Goal: Task Accomplishment & Management: Complete application form

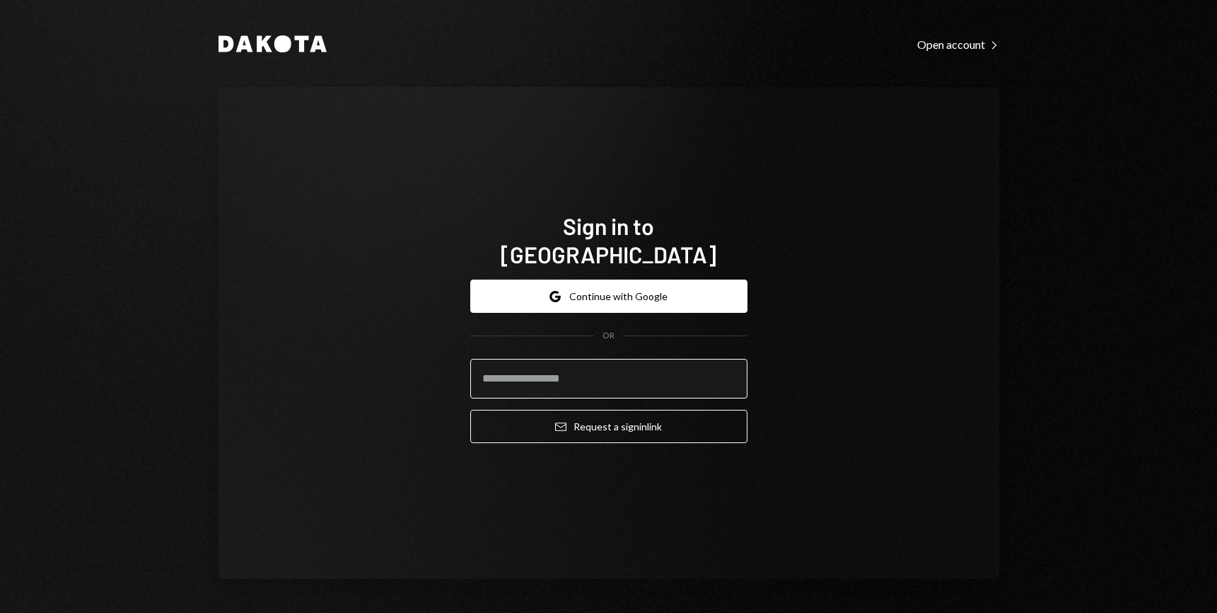
click at [565, 361] on input "email" at bounding box center [608, 379] width 277 height 40
type input "**********"
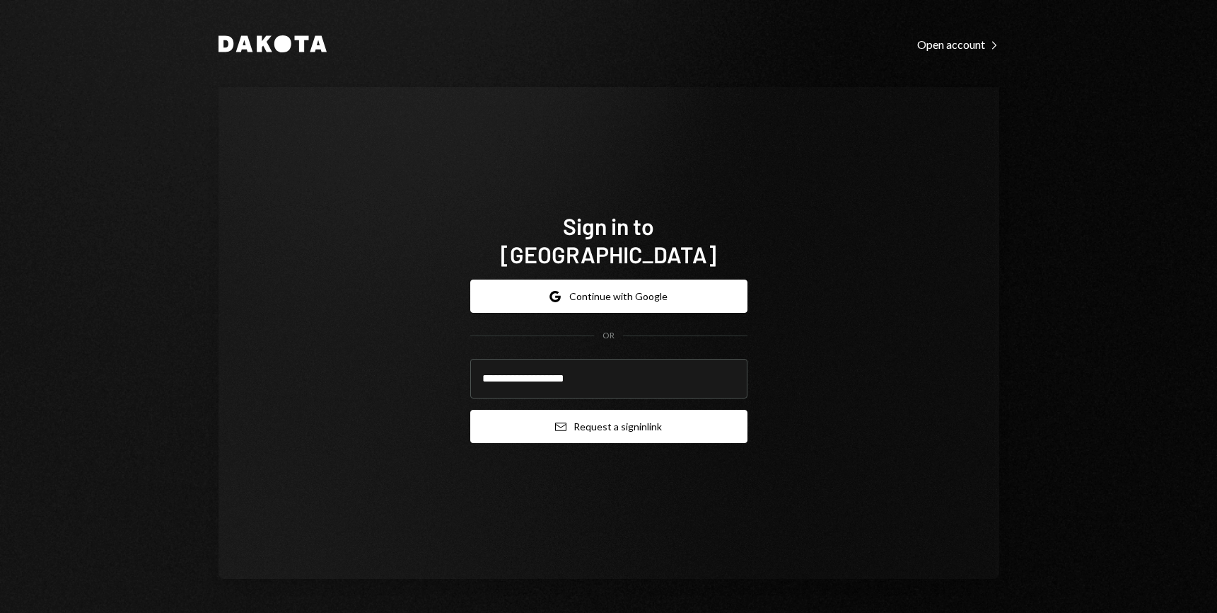
click at [612, 414] on button "Email Request a sign in link" at bounding box center [608, 426] width 277 height 33
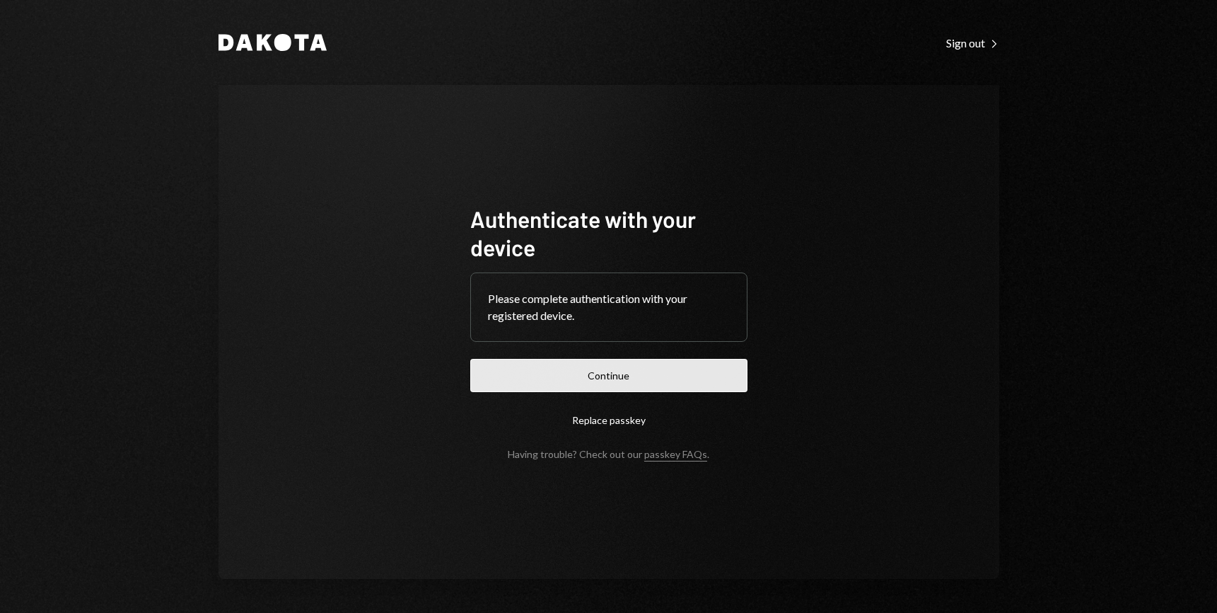
click at [587, 369] on button "Continue" at bounding box center [608, 375] width 277 height 33
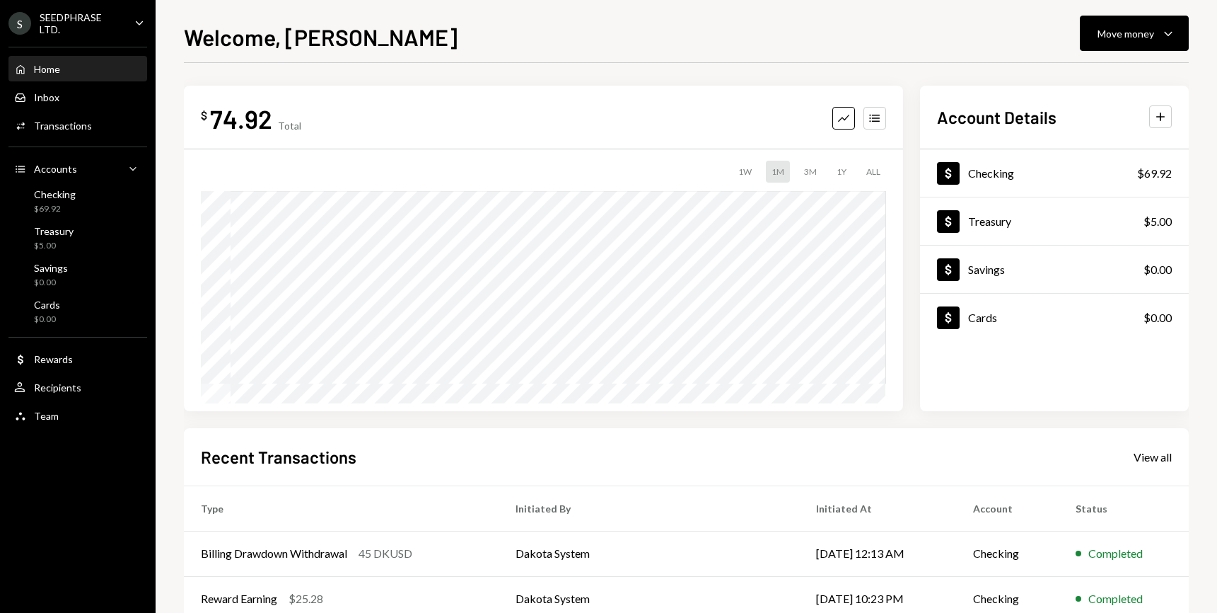
click at [141, 18] on icon "Caret Down" at bounding box center [140, 23] width 16 height 16
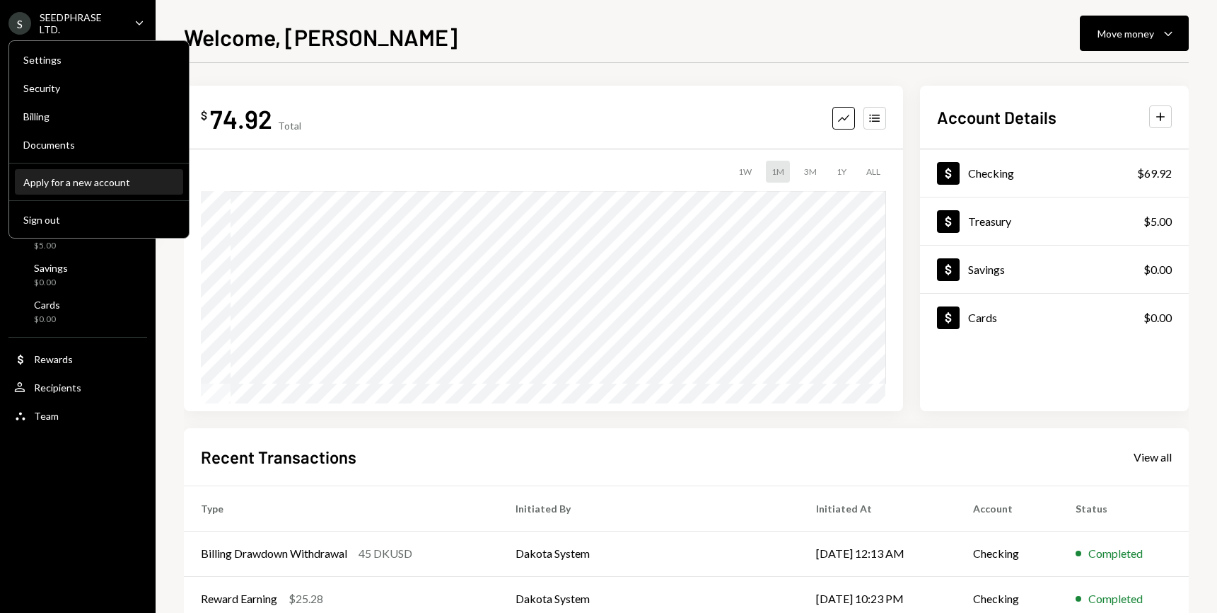
click at [68, 182] on div "Apply for a new account" at bounding box center [98, 182] width 151 height 12
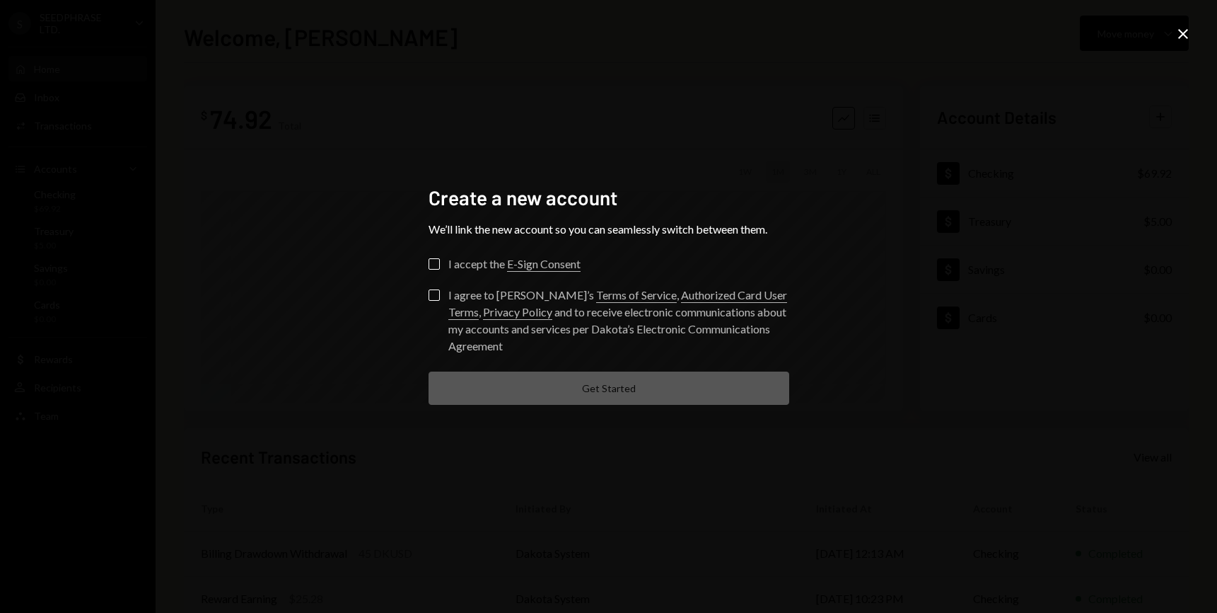
click at [434, 265] on button "I accept the E-Sign Consent" at bounding box center [434, 263] width 11 height 11
click at [435, 286] on form "Check I accept the E-Sign Consent I agree to Dakota’s Terms of Service , Author…" at bounding box center [609, 331] width 361 height 146
click at [435, 293] on button "I agree to Dakota’s Terms of Service , Authorized Card User Terms , Privacy Pol…" at bounding box center [434, 294] width 11 height 11
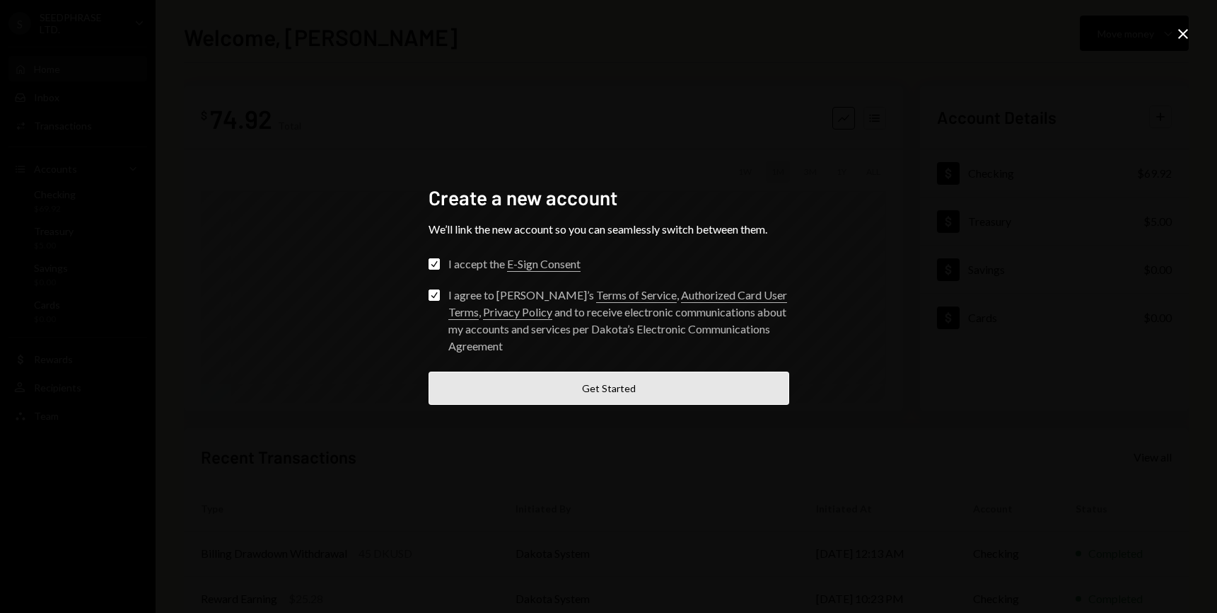
click at [605, 380] on button "Get Started" at bounding box center [609, 387] width 361 height 33
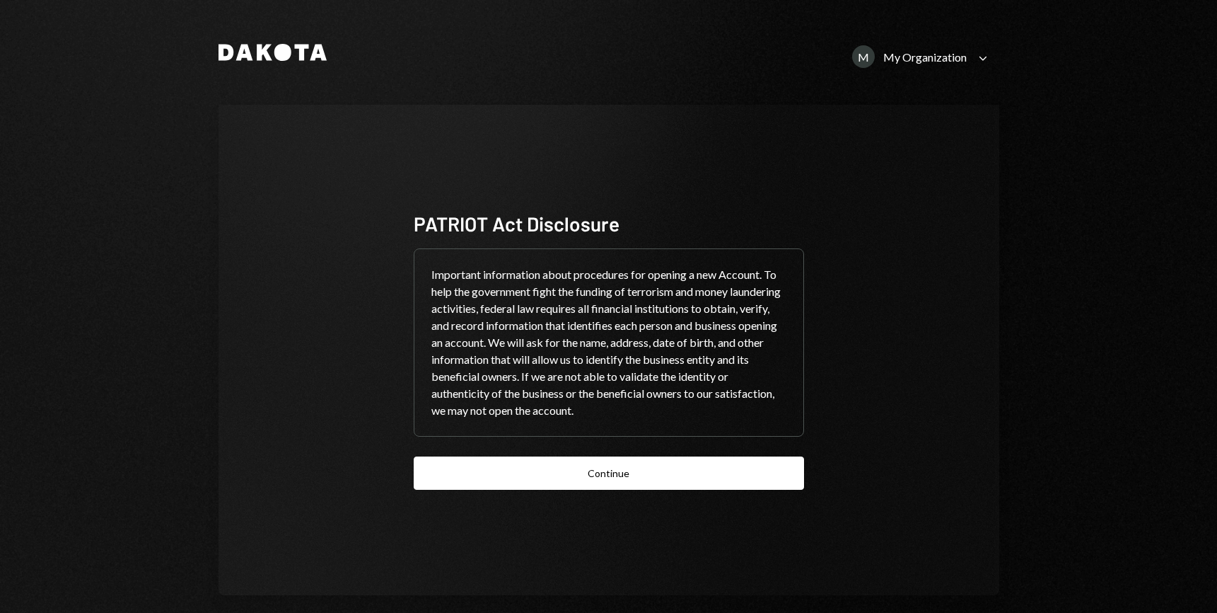
scroll to position [16, 0]
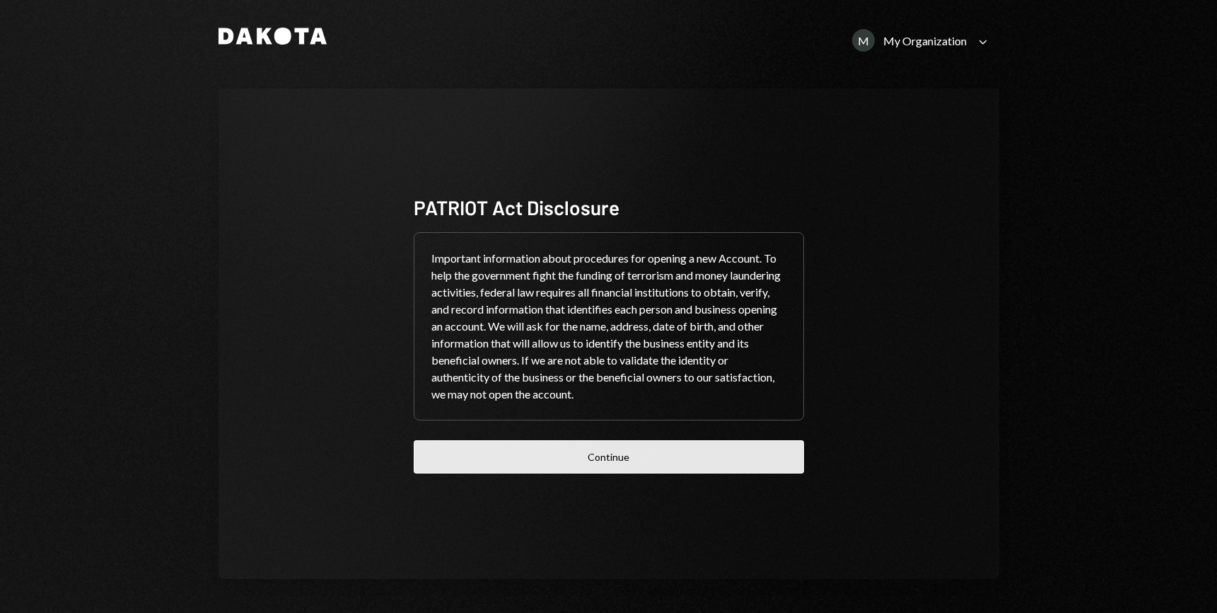
click at [613, 459] on button "Continue" at bounding box center [609, 456] width 390 height 33
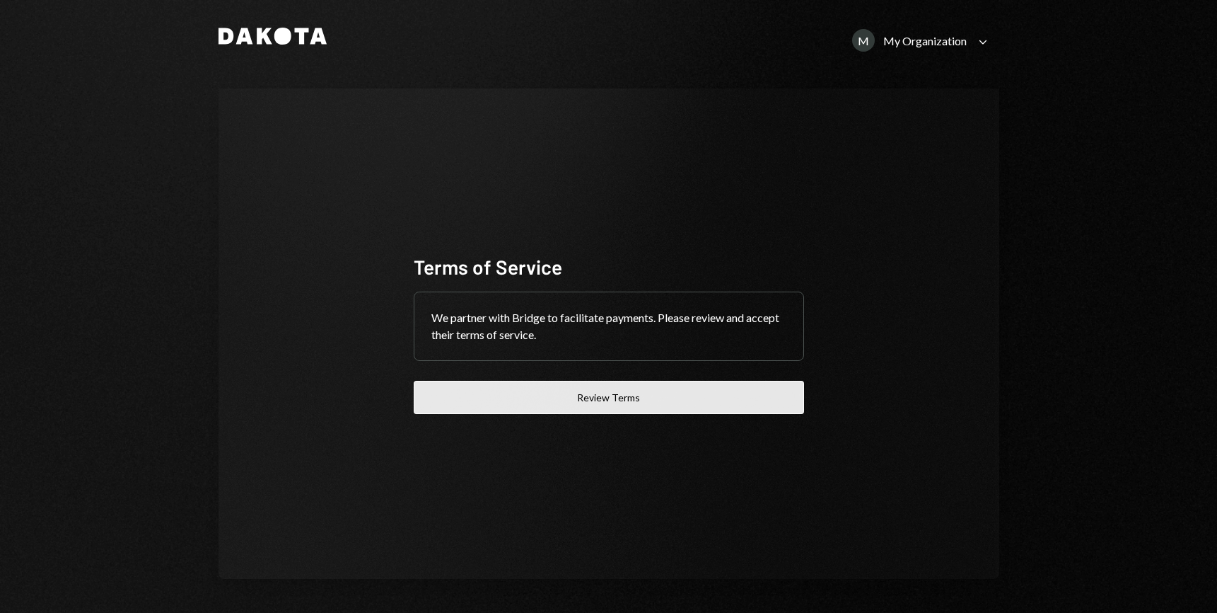
click at [618, 403] on button "Review Terms" at bounding box center [609, 397] width 390 height 33
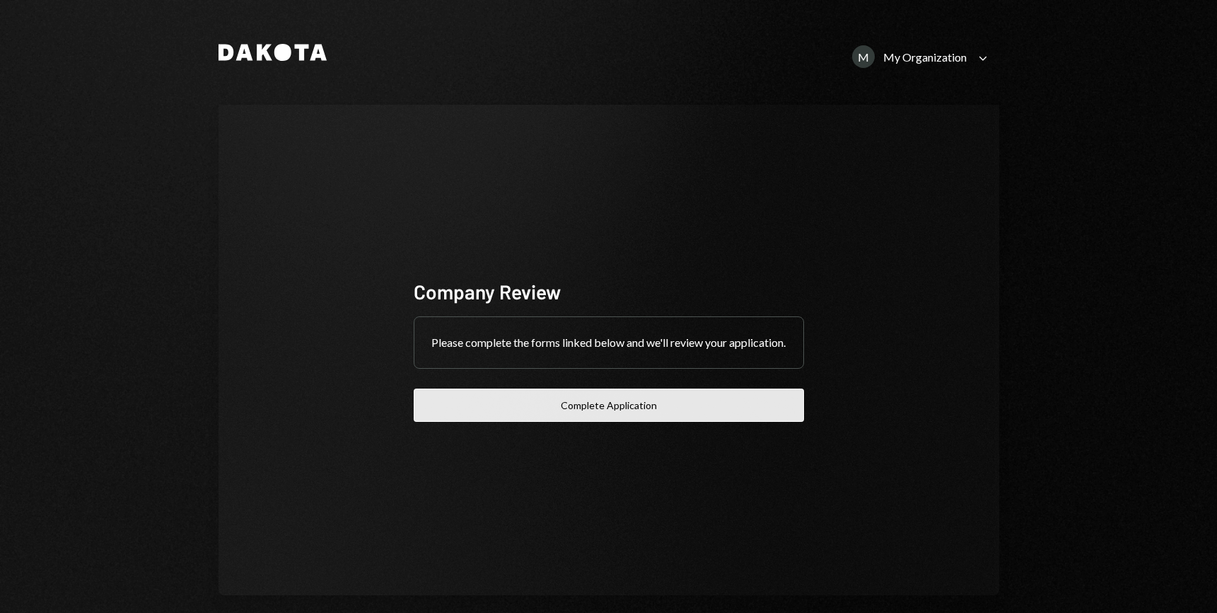
click at [618, 410] on button "Complete Application" at bounding box center [609, 404] width 390 height 33
